Goal: Use online tool/utility: Utilize a website feature to perform a specific function

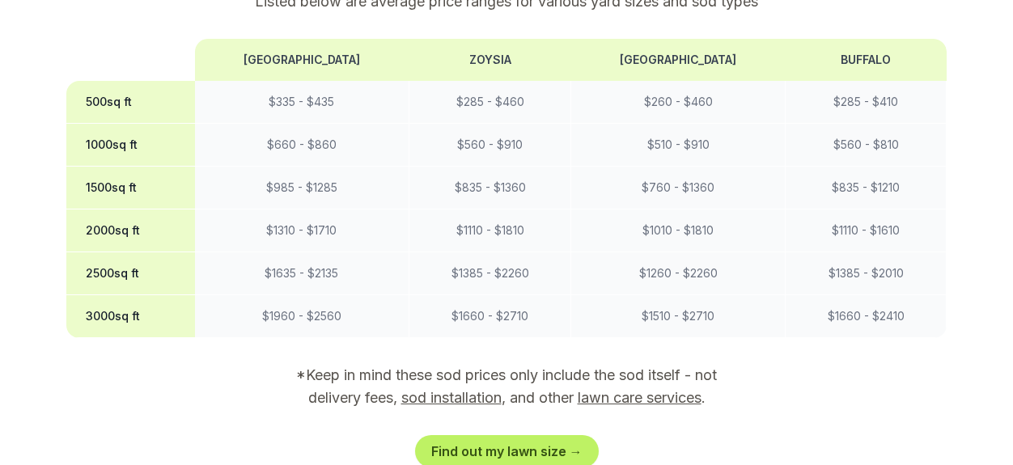
scroll to position [1481, 0]
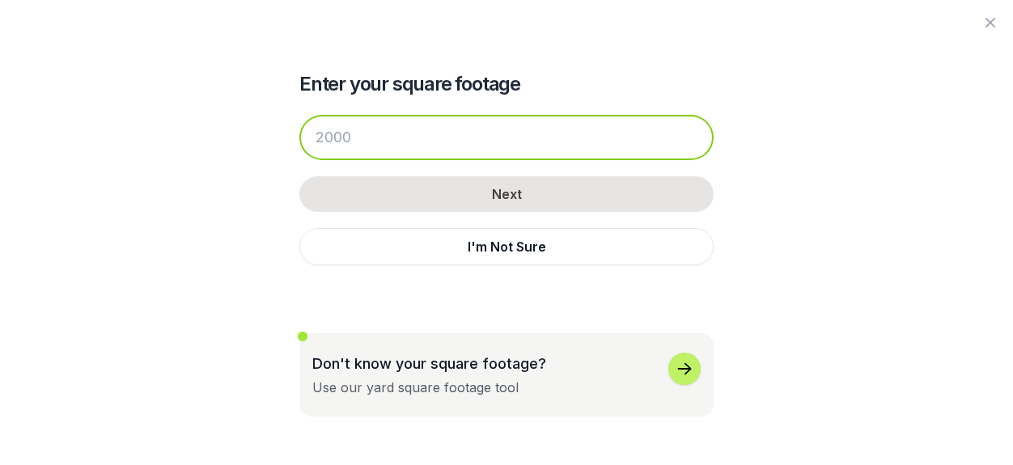
click at [299, 160] on input "number" at bounding box center [506, 137] width 414 height 45
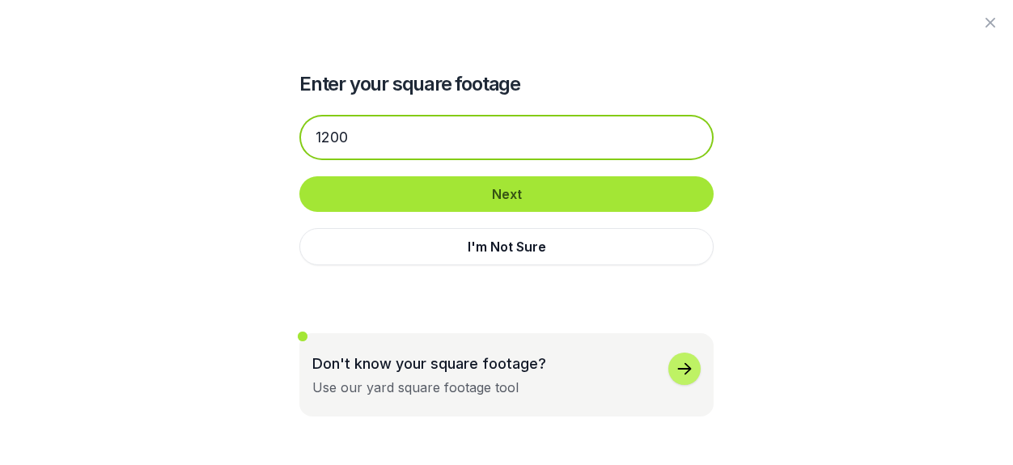
type input "1200"
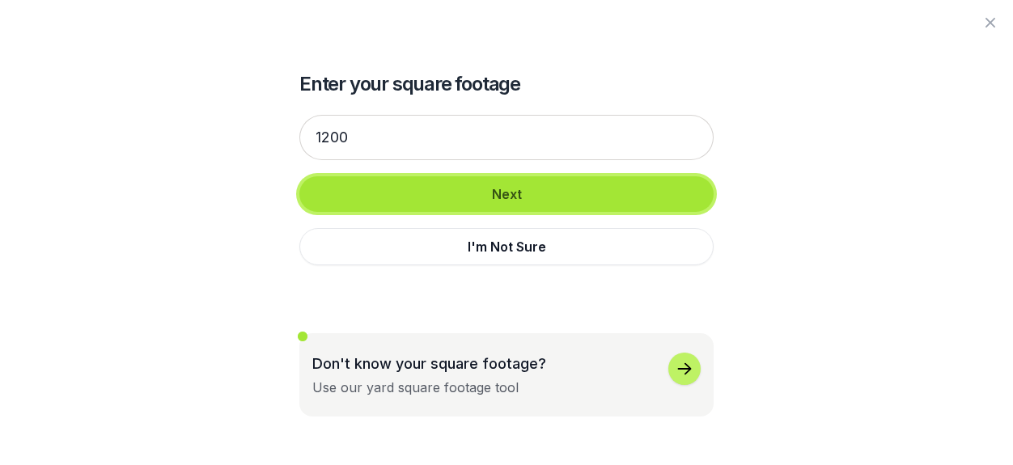
click at [445, 212] on button "Next" at bounding box center [506, 194] width 414 height 36
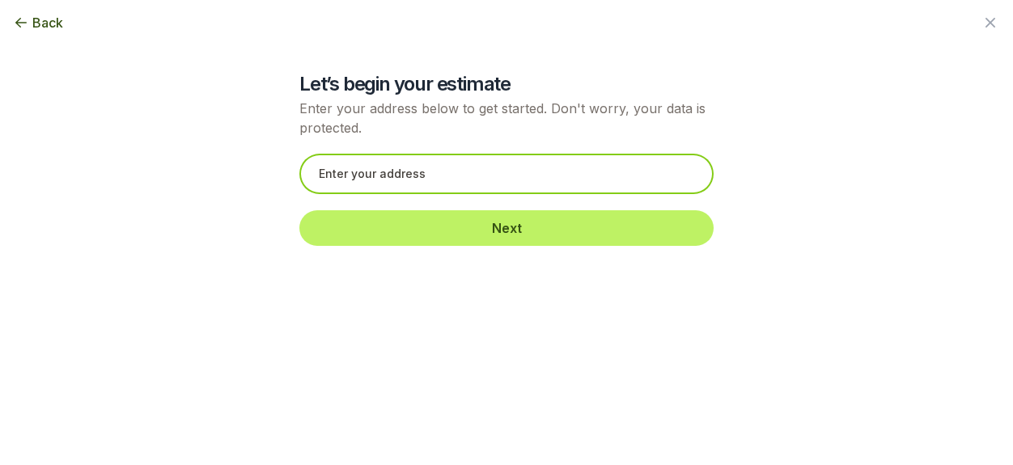
click at [299, 194] on input "text" at bounding box center [506, 174] width 414 height 40
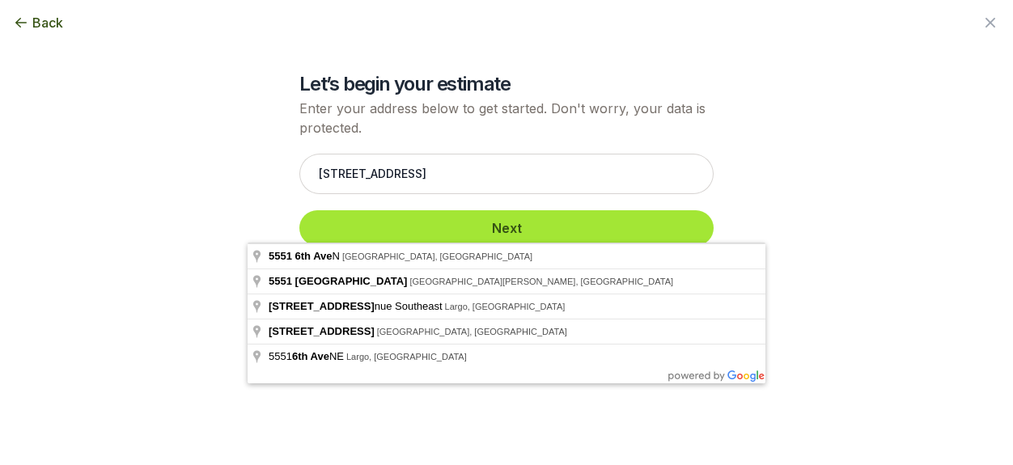
type input "[STREET_ADDRESS]"
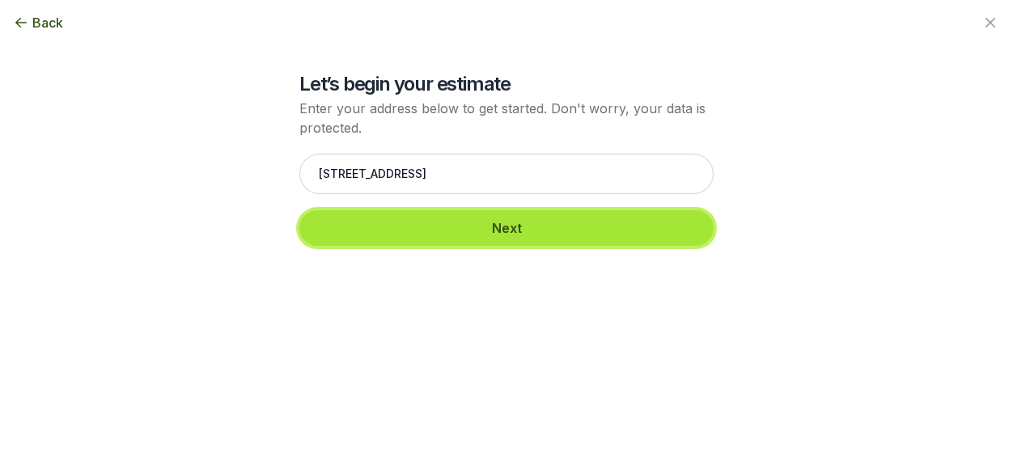
click at [469, 246] on button "Next" at bounding box center [506, 228] width 414 height 36
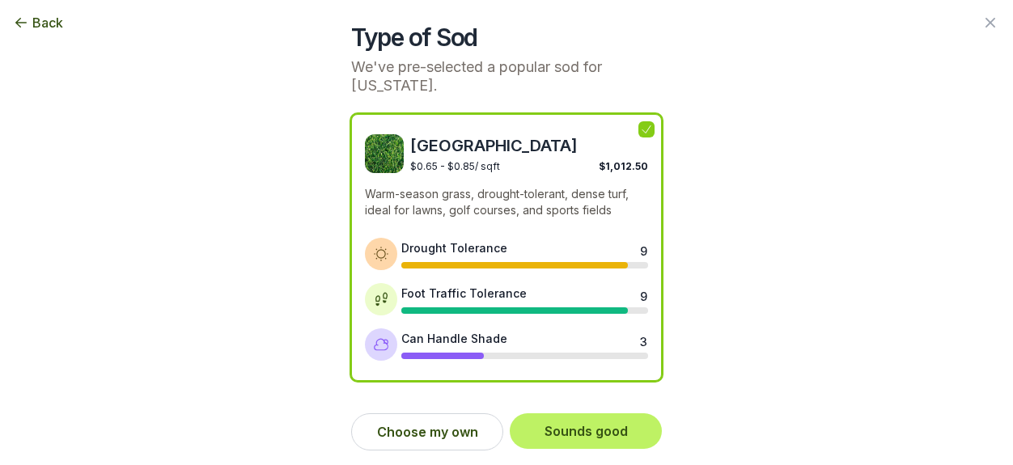
scroll to position [176, 0]
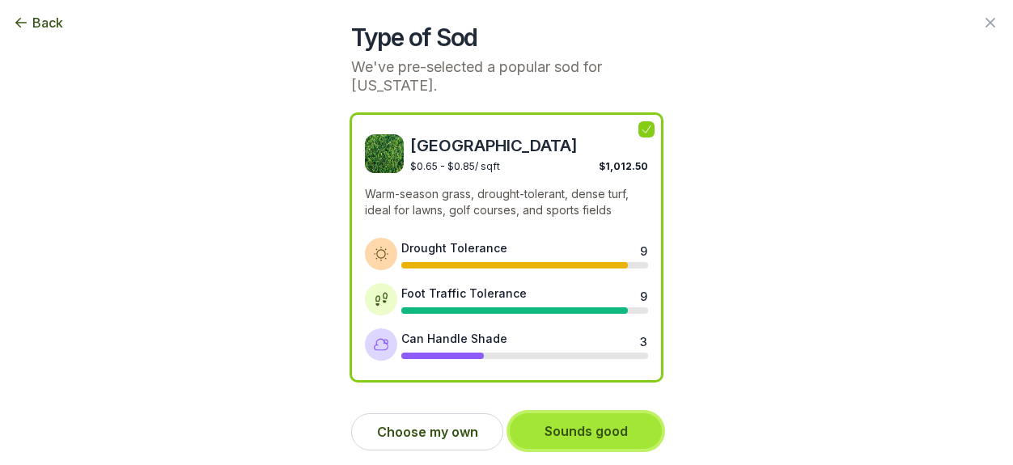
click at [590, 429] on button "Sounds good" at bounding box center [586, 432] width 152 height 36
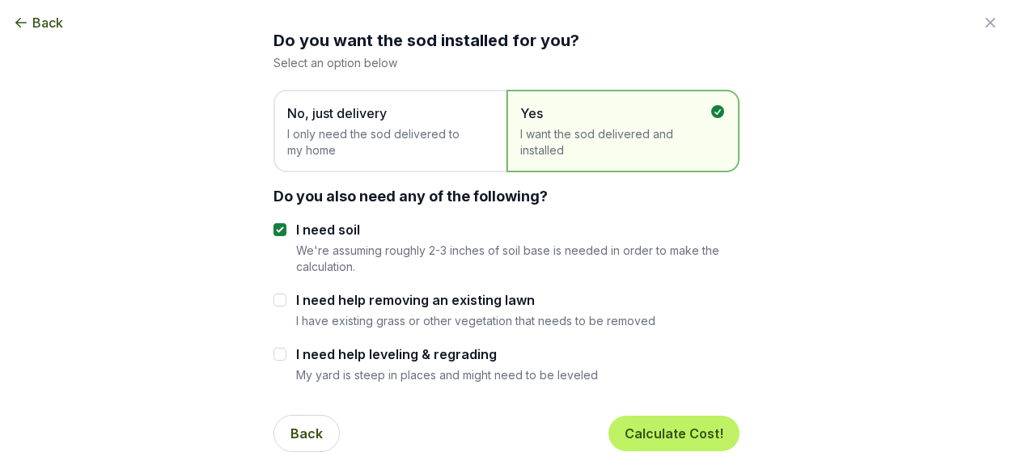
scroll to position [176, 0]
click at [274, 223] on input "I need soil" at bounding box center [280, 229] width 13 height 13
checkbox input "false"
click at [274, 294] on input "I need help removing an existing lawn" at bounding box center [280, 300] width 13 height 13
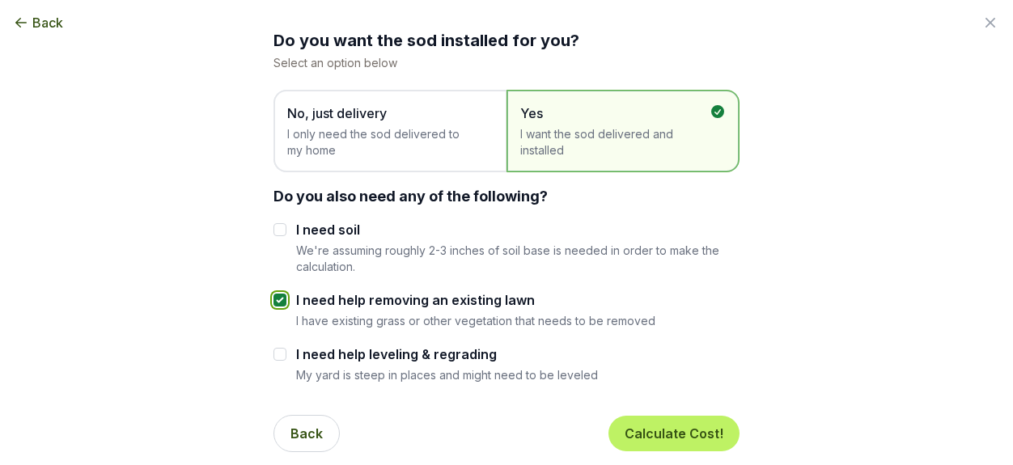
checkbox input "true"
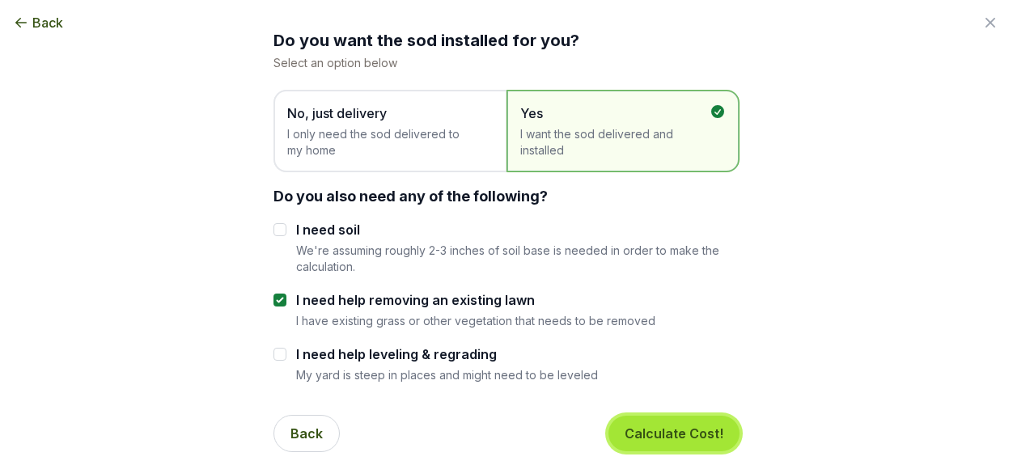
click at [727, 425] on button "Calculate Cost!" at bounding box center [674, 434] width 131 height 36
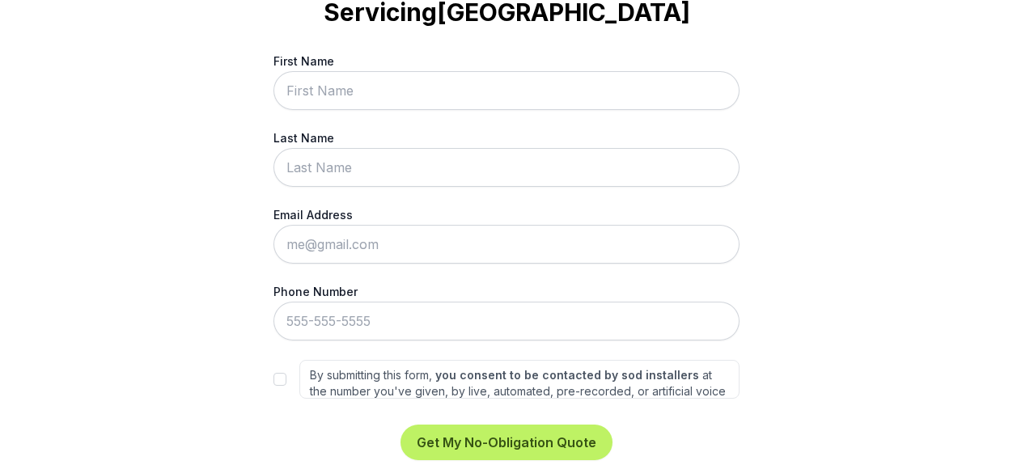
scroll to position [0, 0]
